Goal: Transaction & Acquisition: Purchase product/service

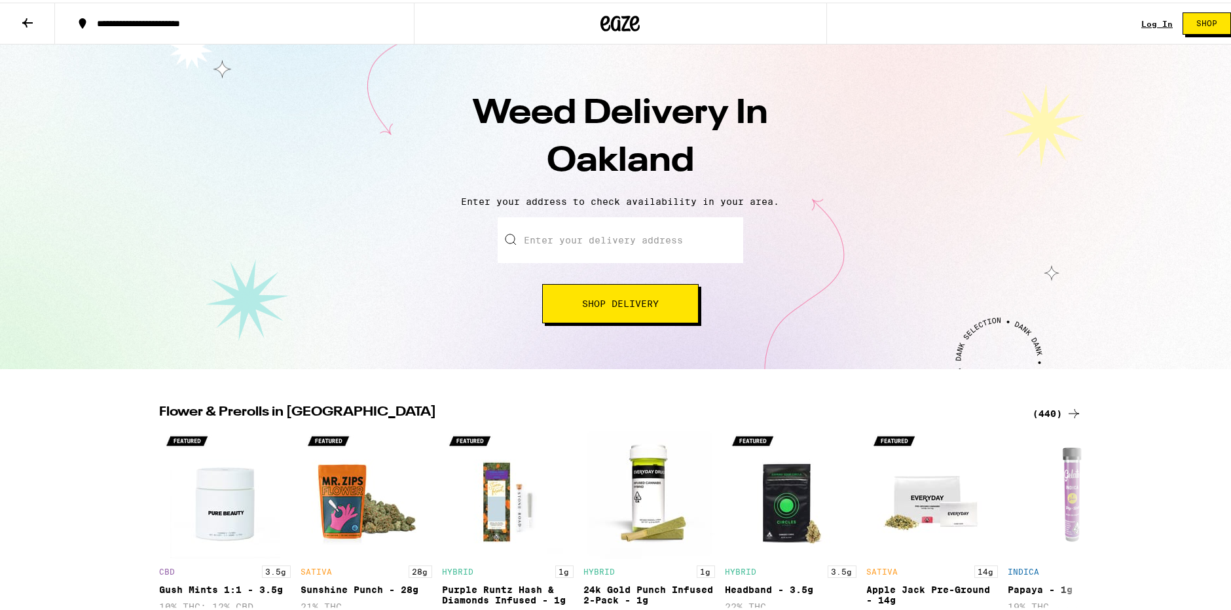
click at [634, 309] on button "Shop Delivery" at bounding box center [620, 300] width 156 height 39
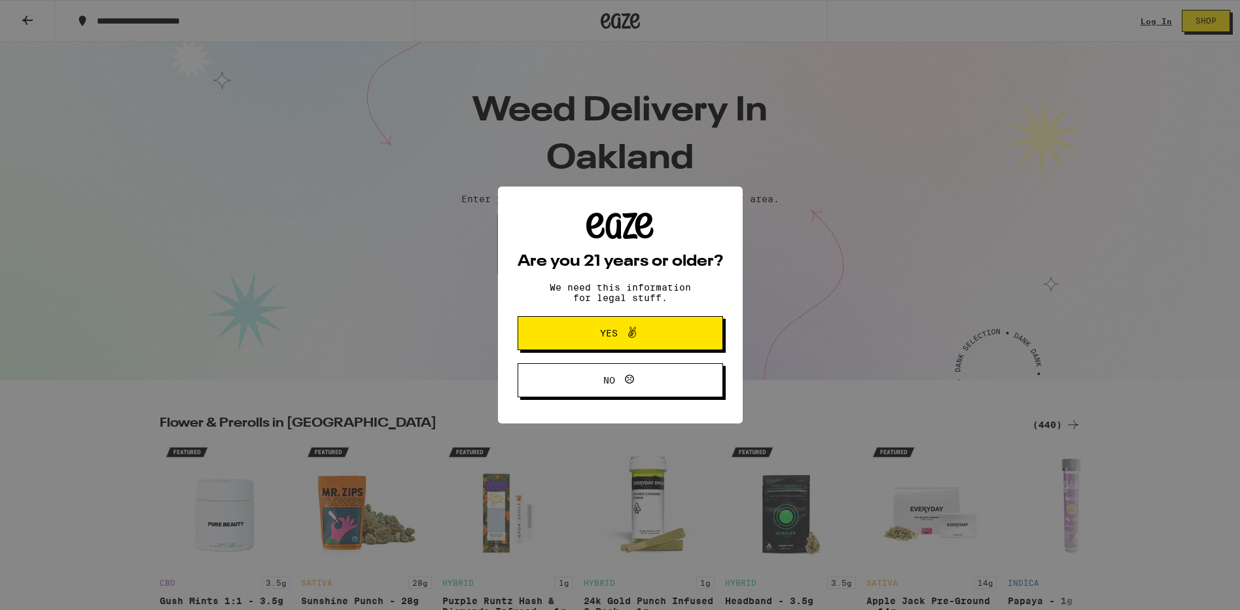
click at [609, 342] on span "Yes" at bounding box center [620, 333] width 99 height 17
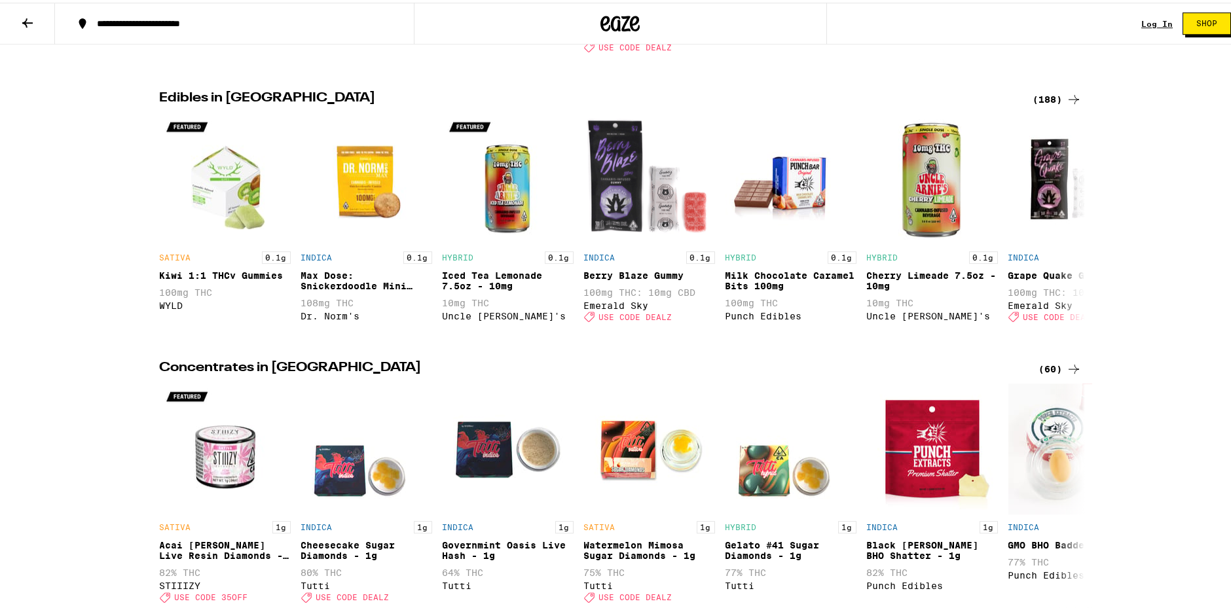
scroll to position [897, 0]
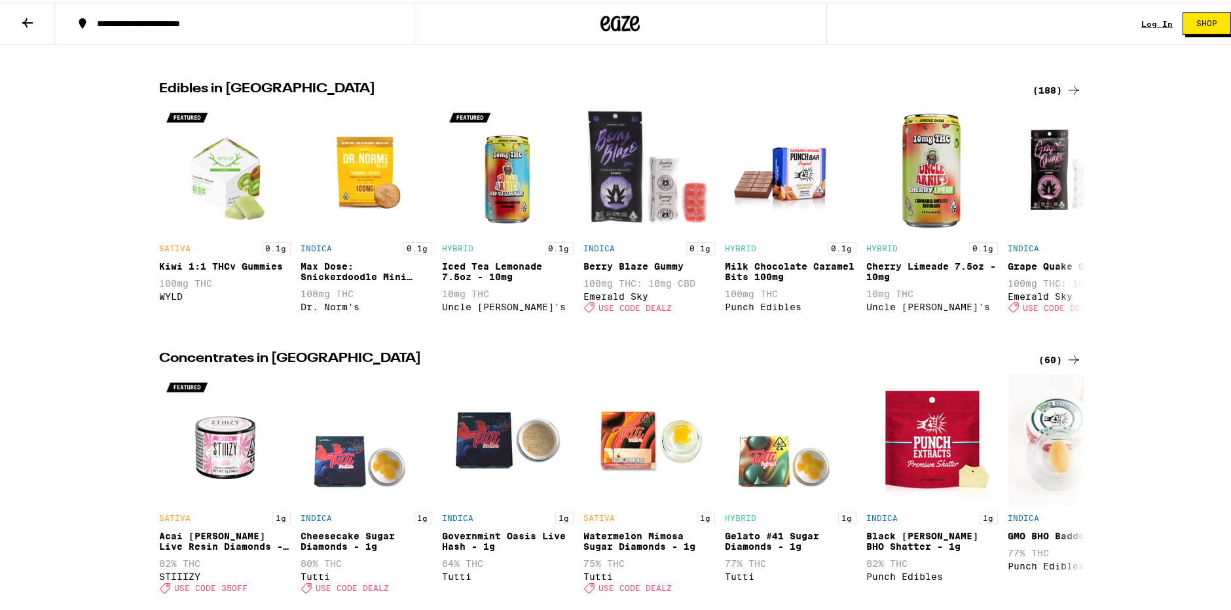
click at [1045, 96] on div "(188)" at bounding box center [1057, 88] width 48 height 16
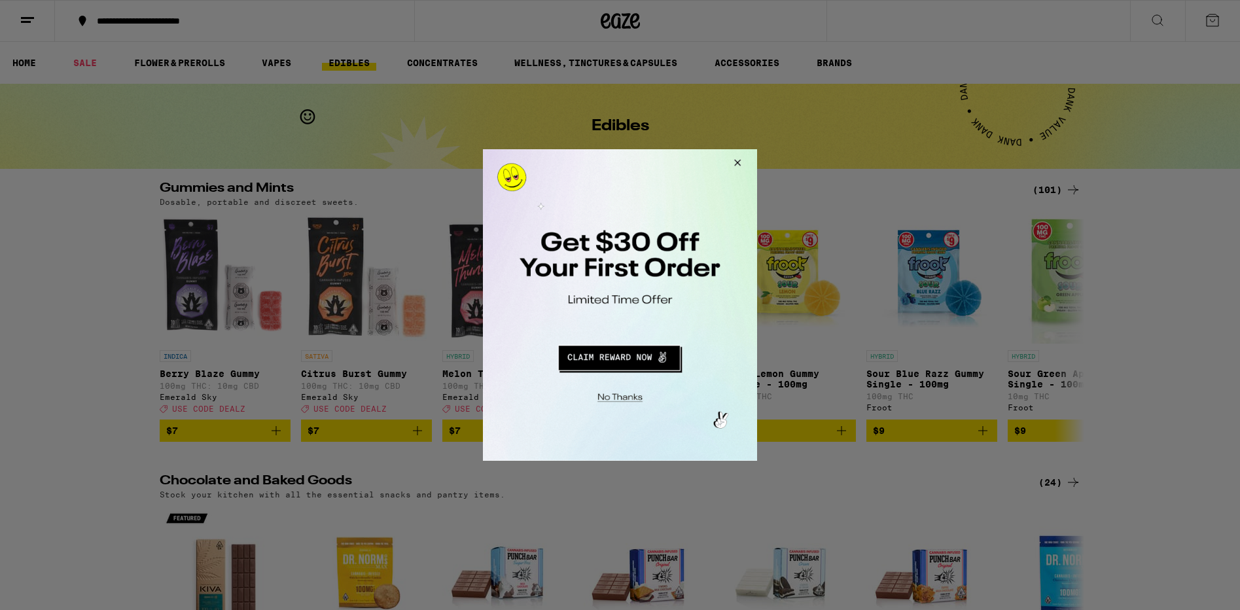
click at [737, 163] on button "Close Modal" at bounding box center [735, 164] width 35 height 31
